Goal: Navigation & Orientation: Find specific page/section

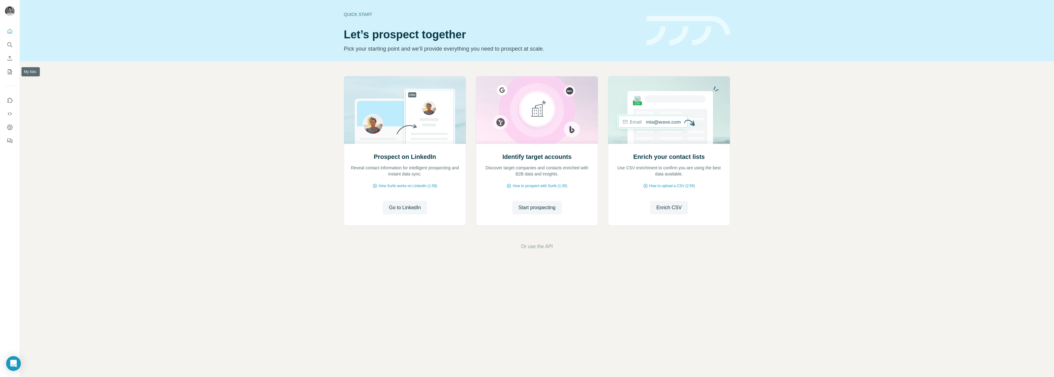
click at [13, 66] on nav at bounding box center [10, 51] width 10 height 51
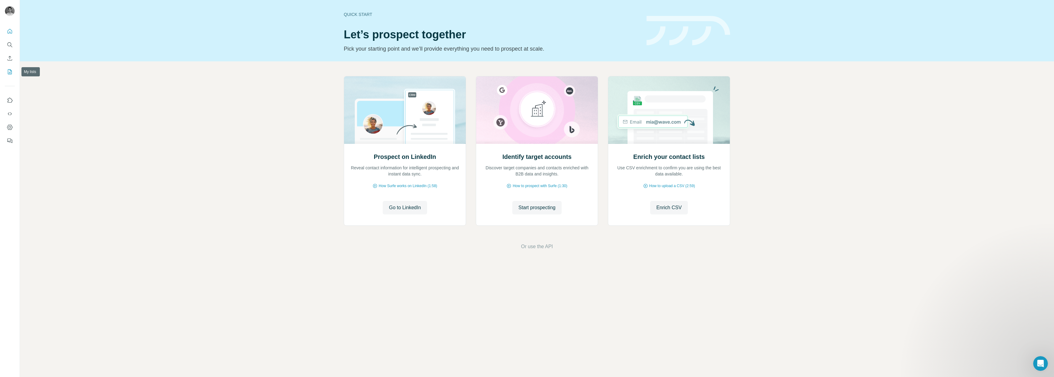
click at [11, 75] on button "My lists" at bounding box center [10, 71] width 10 height 11
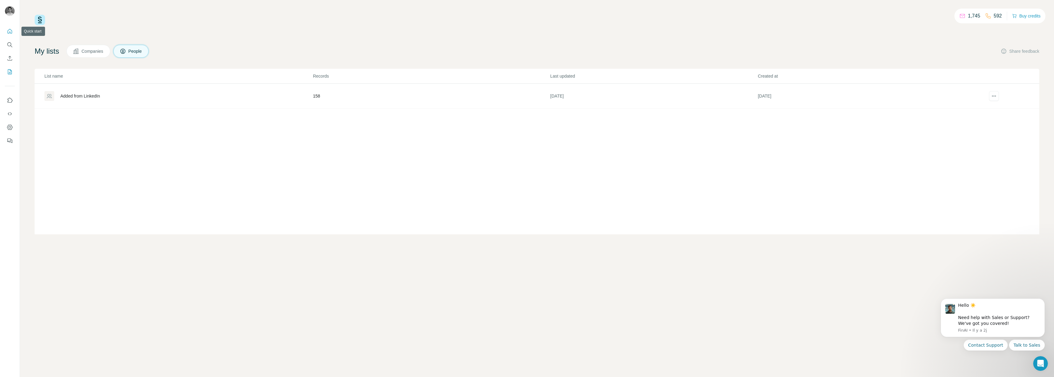
click at [10, 27] on button "Quick start" at bounding box center [10, 31] width 10 height 11
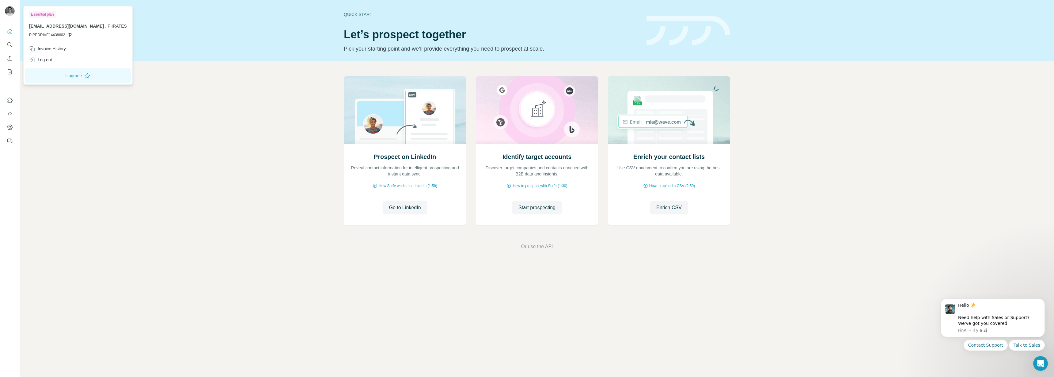
click at [9, 13] on img at bounding box center [10, 11] width 10 height 10
click at [10, 71] on icon "My lists" at bounding box center [10, 72] width 6 height 6
